Goal: Information Seeking & Learning: Learn about a topic

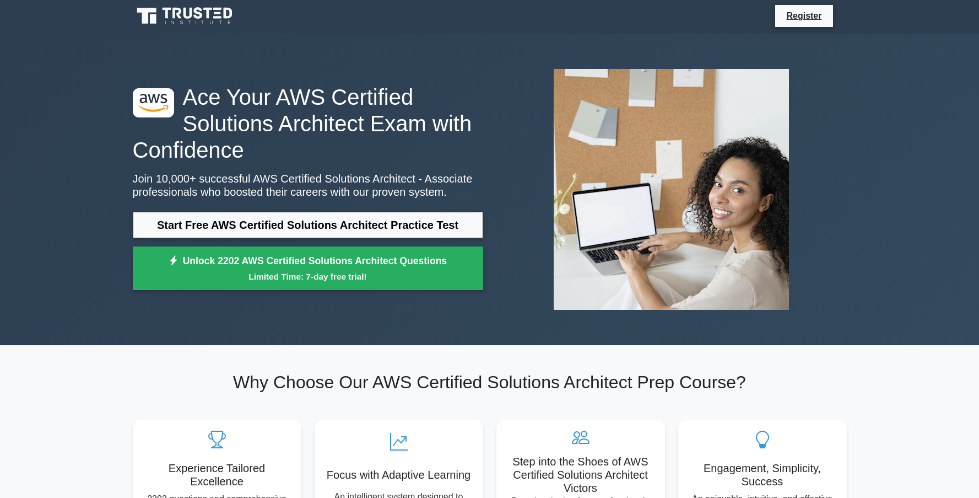
scroll to position [2, 0]
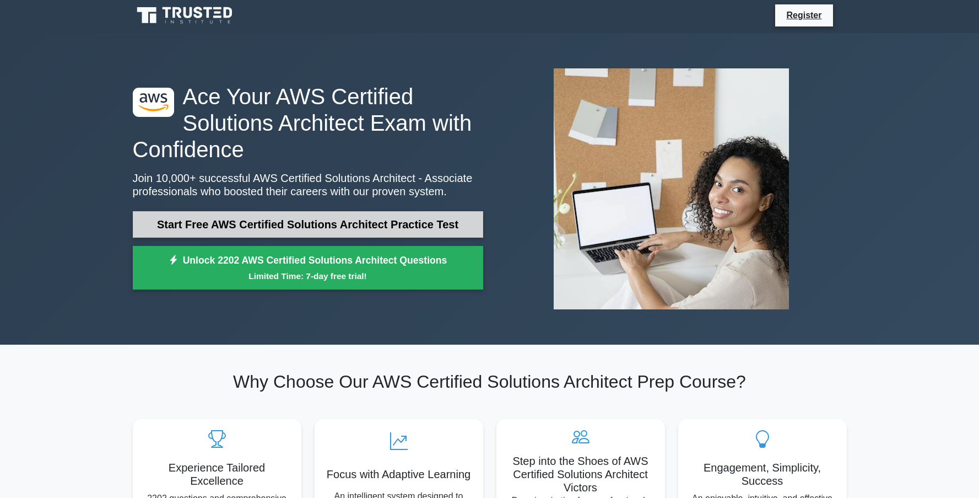
click at [317, 220] on link "Start Free AWS Certified Solutions Architect Practice Test" at bounding box center [308, 224] width 350 height 26
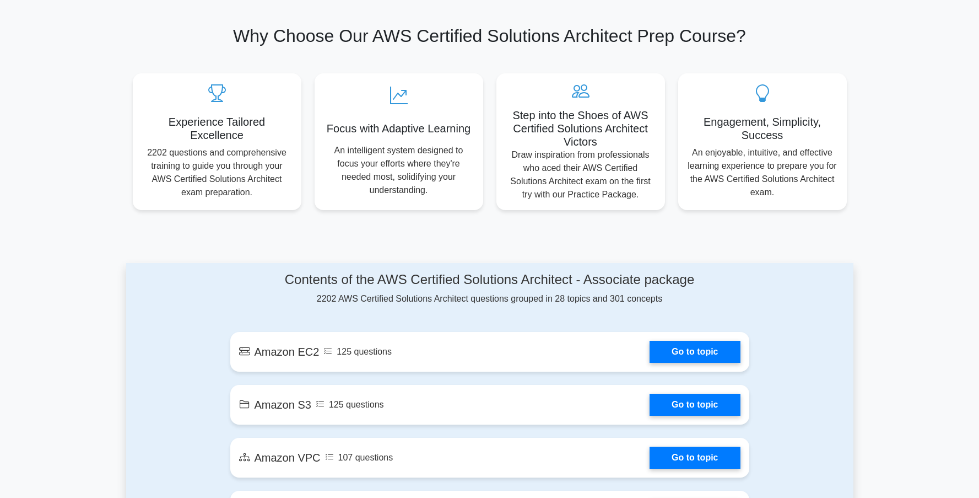
scroll to position [251, 0]
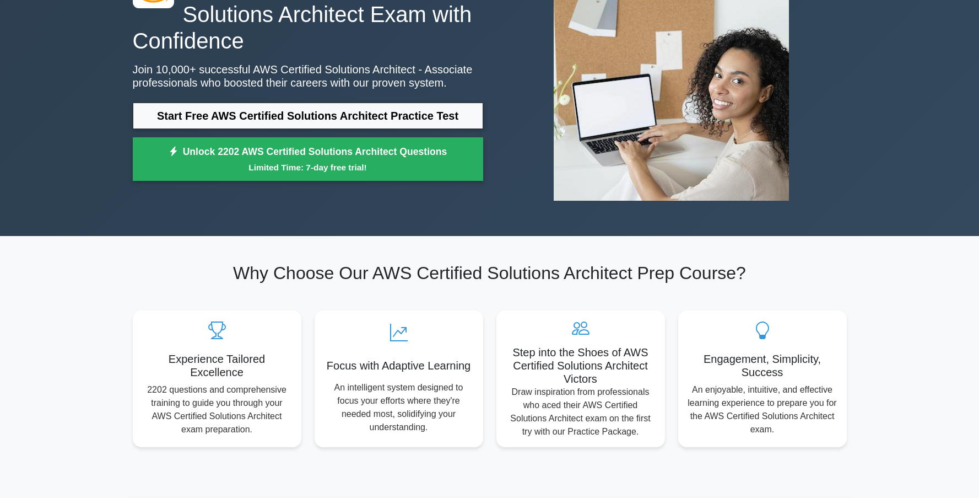
scroll to position [0, 0]
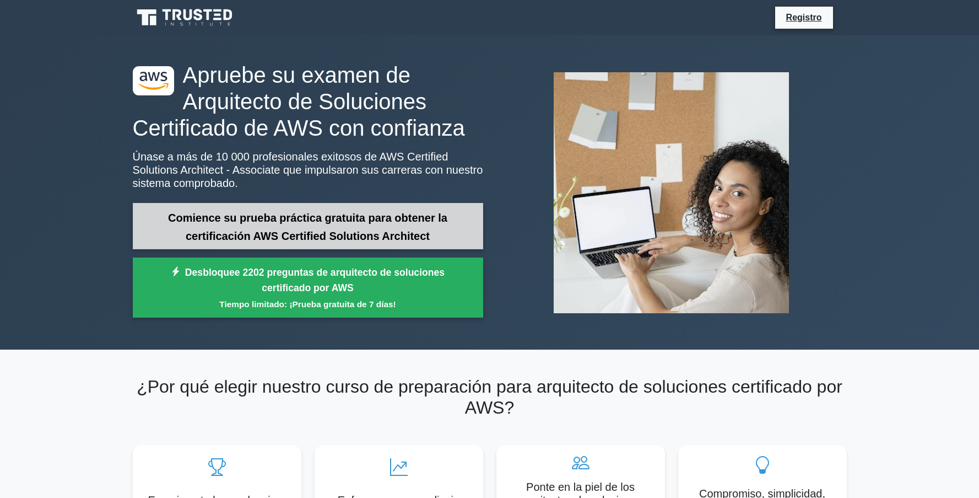
click at [321, 236] on font "Comience su prueba práctica gratuita para obtener la certificación AWS Certifie…" at bounding box center [307, 227] width 279 height 30
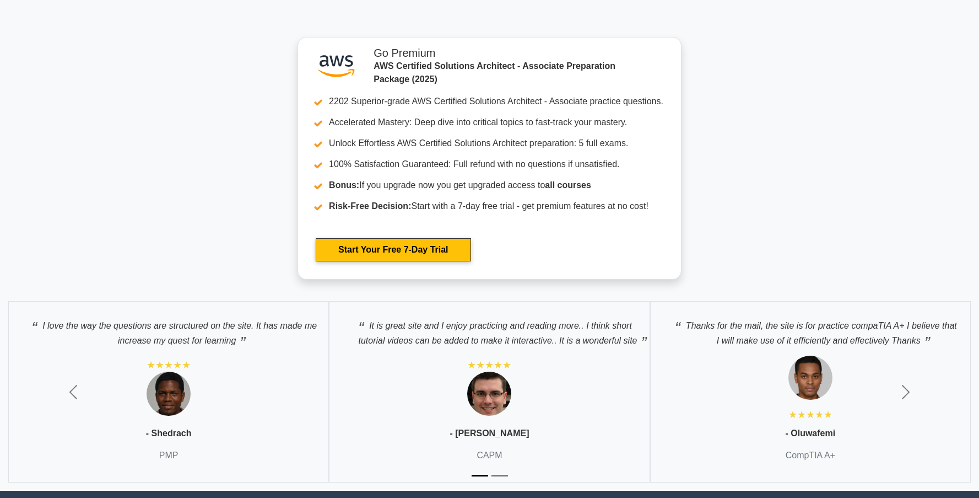
scroll to position [2910, 0]
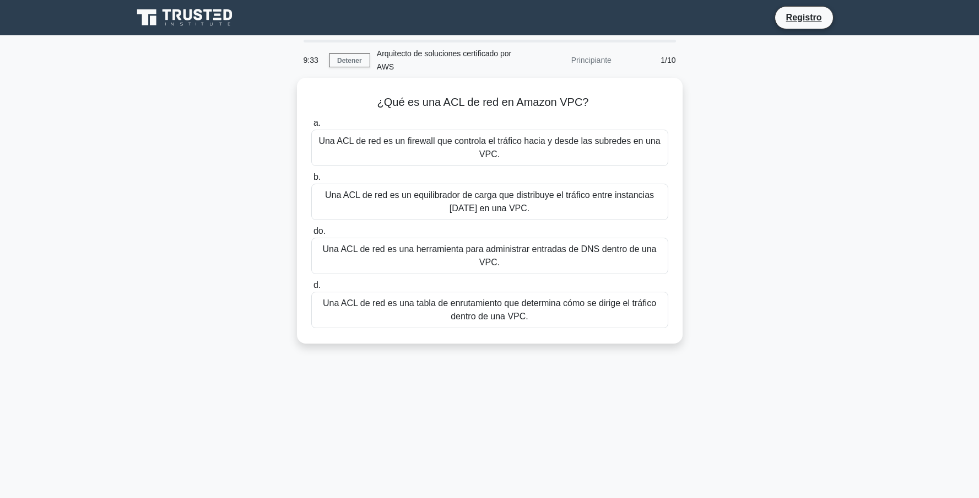
click at [189, 332] on div "¿Qué es una ACL de red en Amazon VPC? .spinner_0XTQ{transform-origin:center;ani…" at bounding box center [489, 217] width 727 height 279
